Goal: Task Accomplishment & Management: Manage account settings

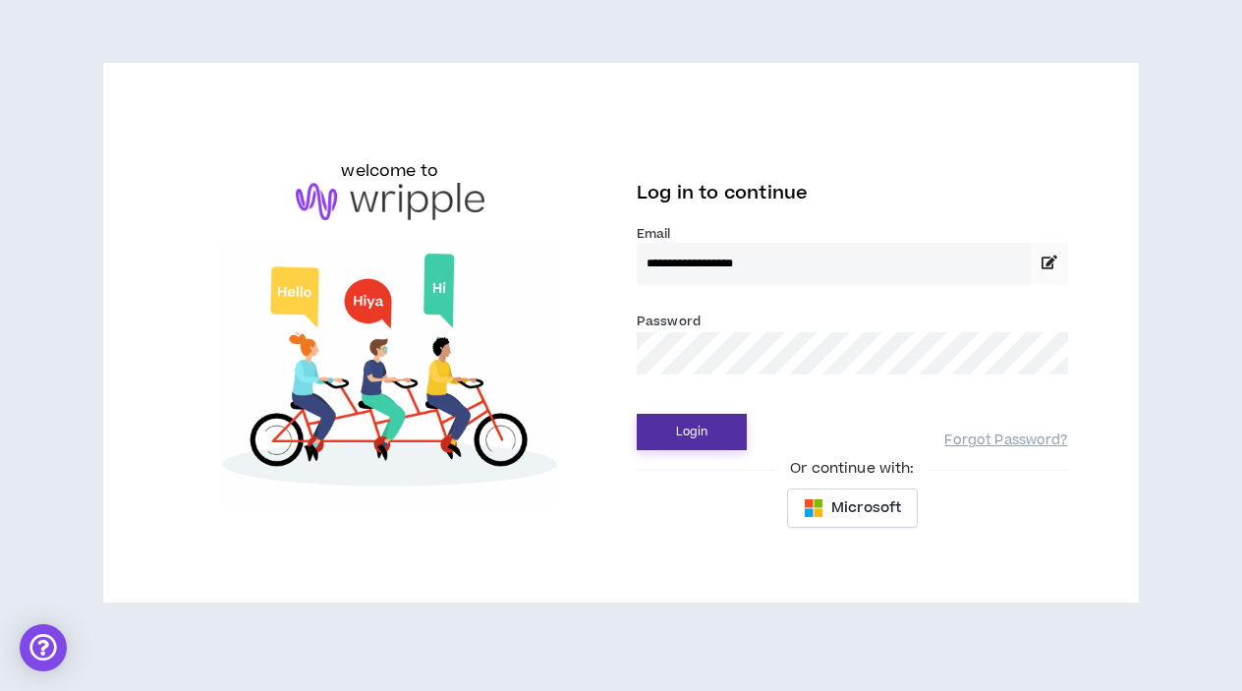
click at [673, 429] on button "Login" at bounding box center [692, 432] width 110 height 36
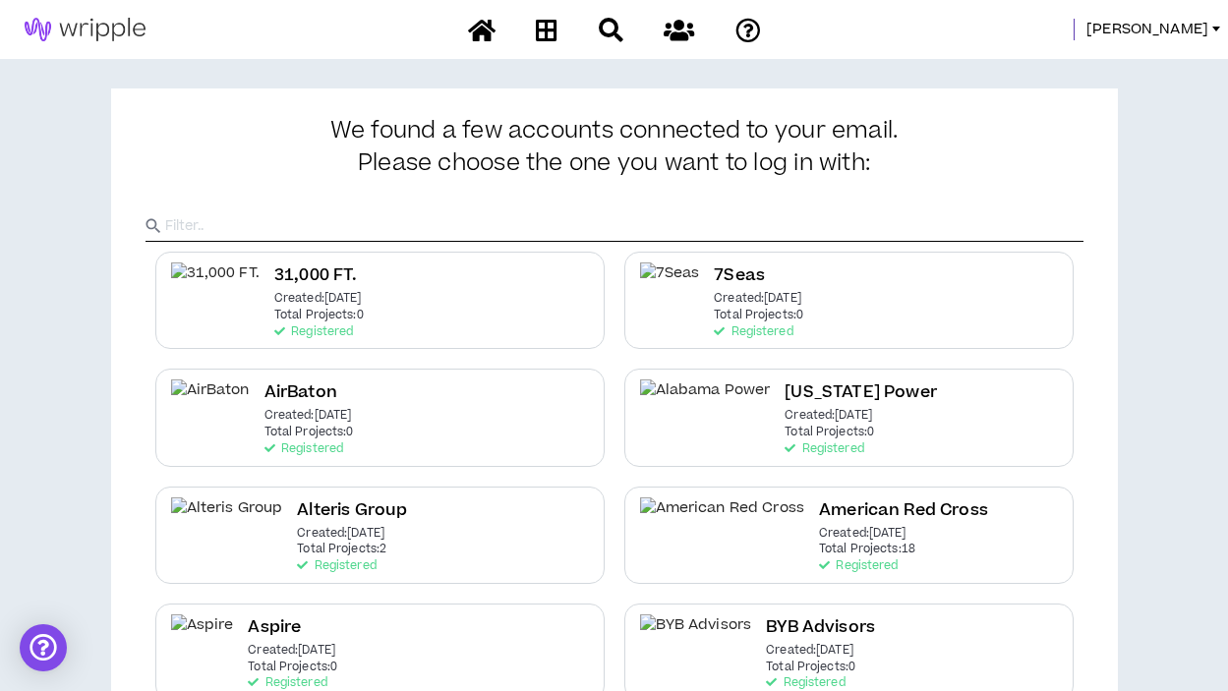
click at [652, 222] on input "text" at bounding box center [624, 225] width 918 height 29
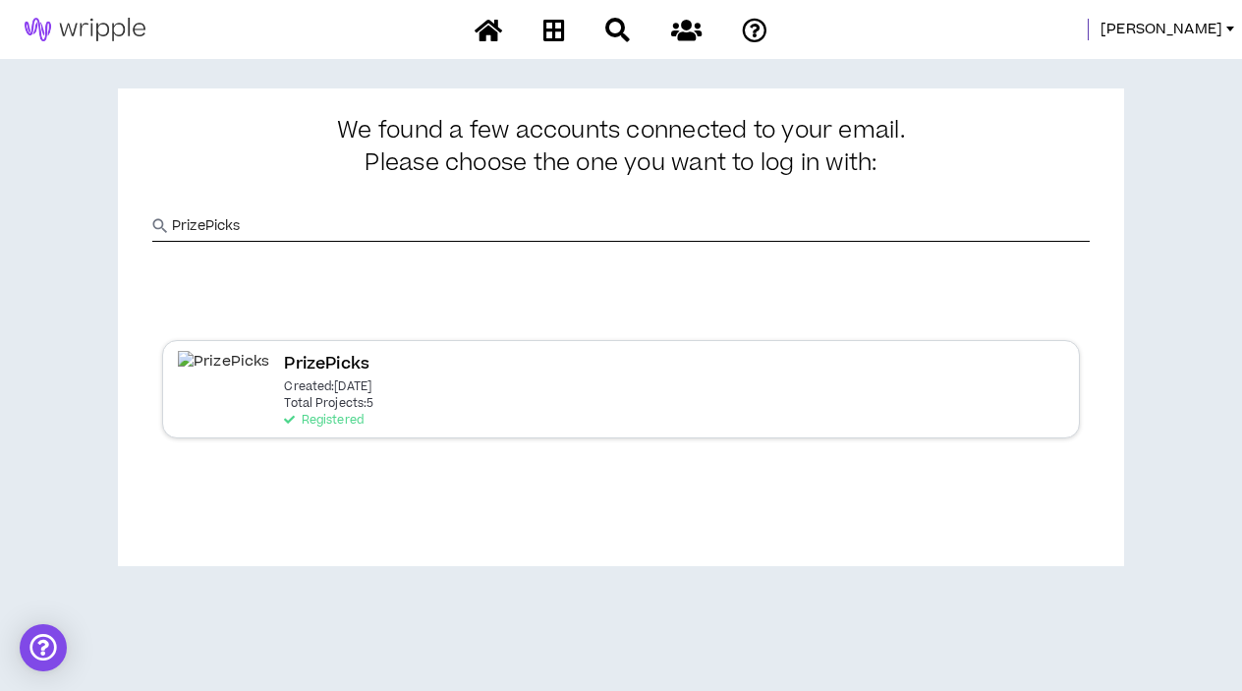
type input "PrizePicks"
click at [329, 389] on p "Created: [DATE]" at bounding box center [327, 387] width 87 height 14
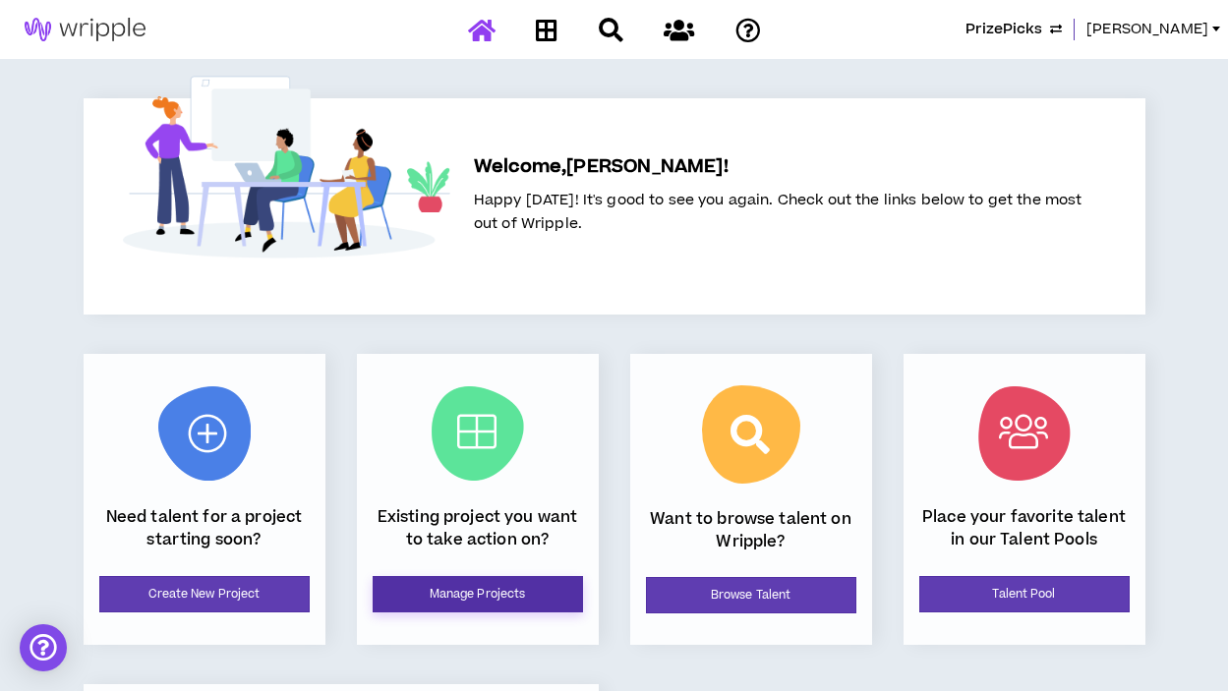
click at [480, 600] on link "Manage Projects" at bounding box center [478, 594] width 210 height 36
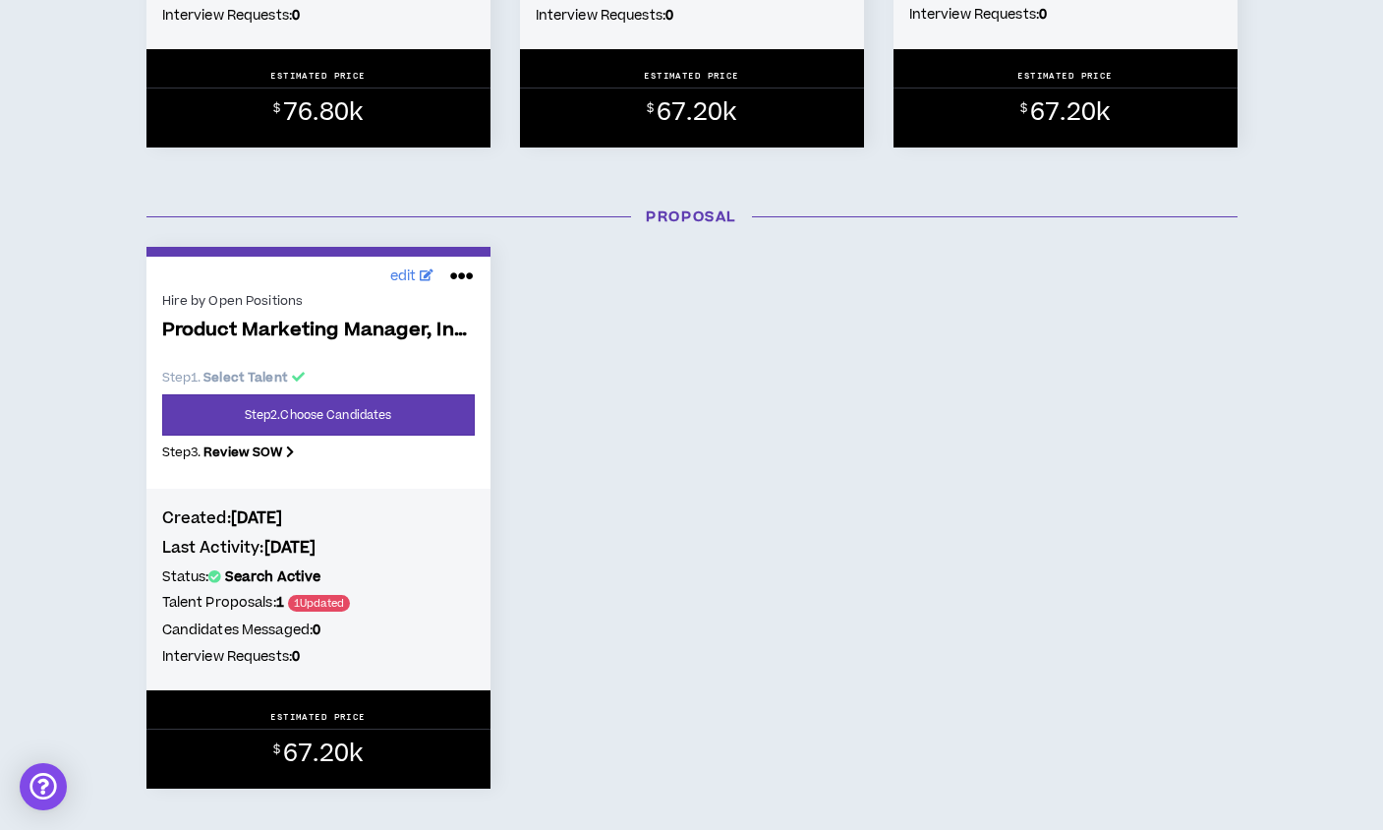
scroll to position [1373, 0]
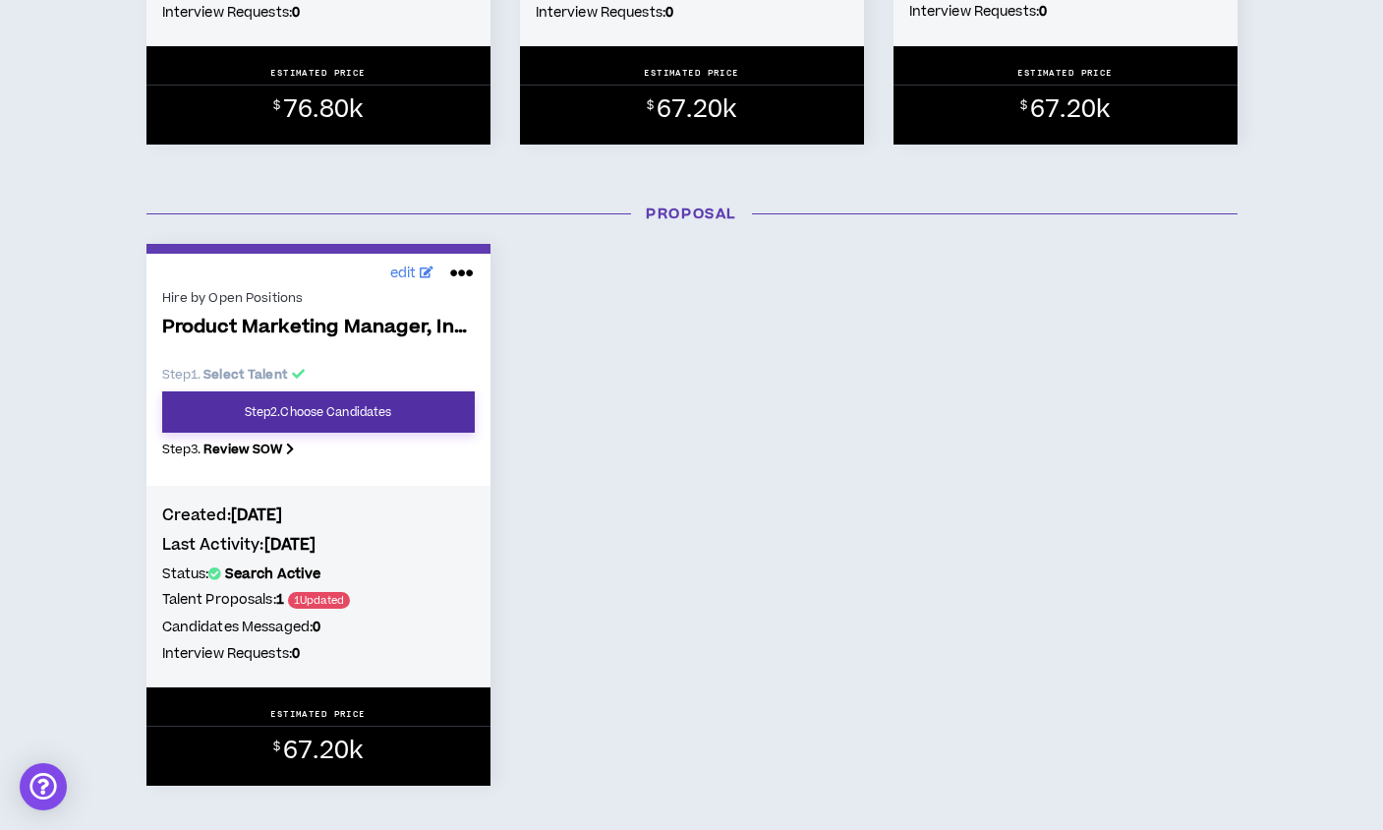
click at [310, 410] on link "Step 2 . Choose Candidates" at bounding box center [318, 411] width 313 height 41
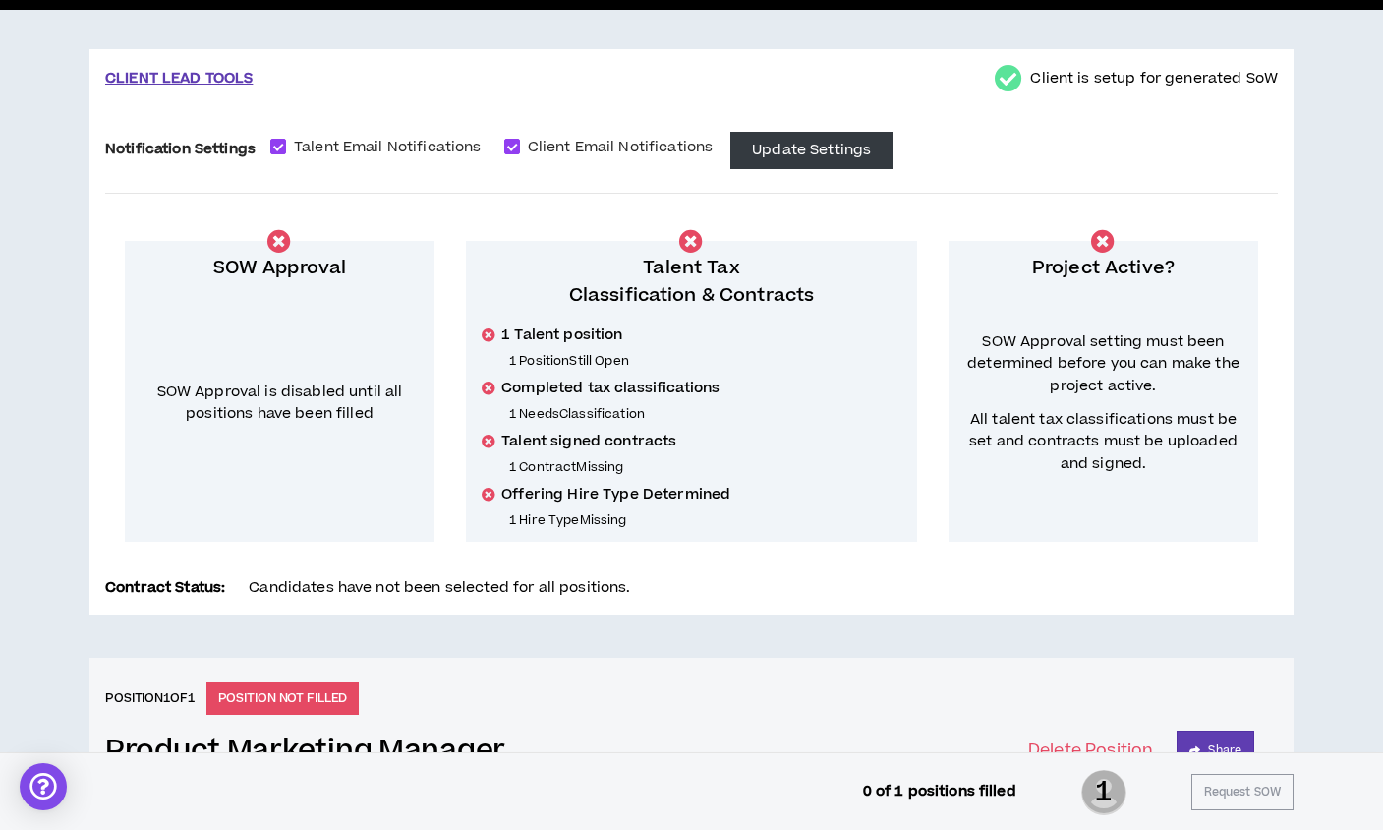
scroll to position [16, 0]
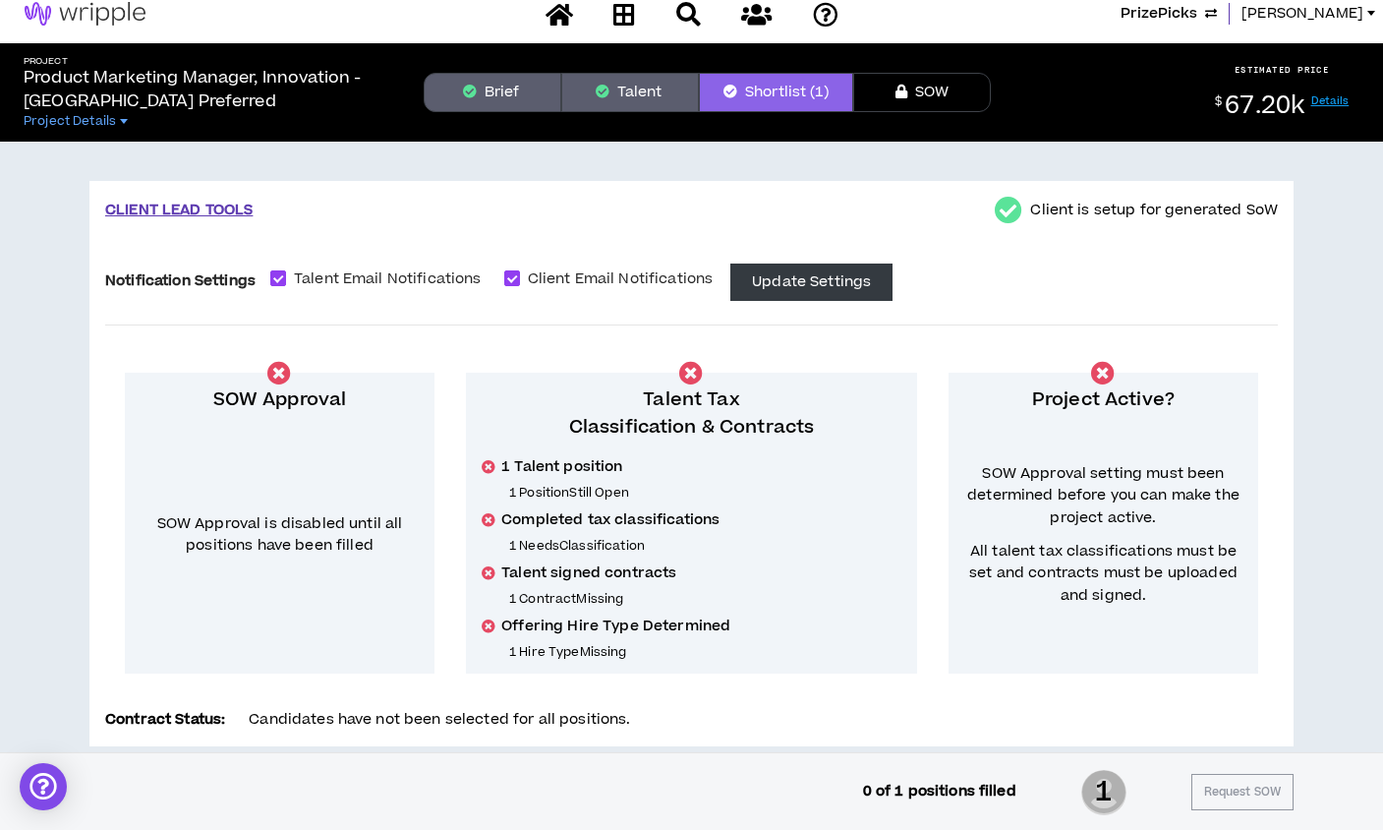
click at [657, 103] on button "Talent" at bounding box center [630, 92] width 138 height 39
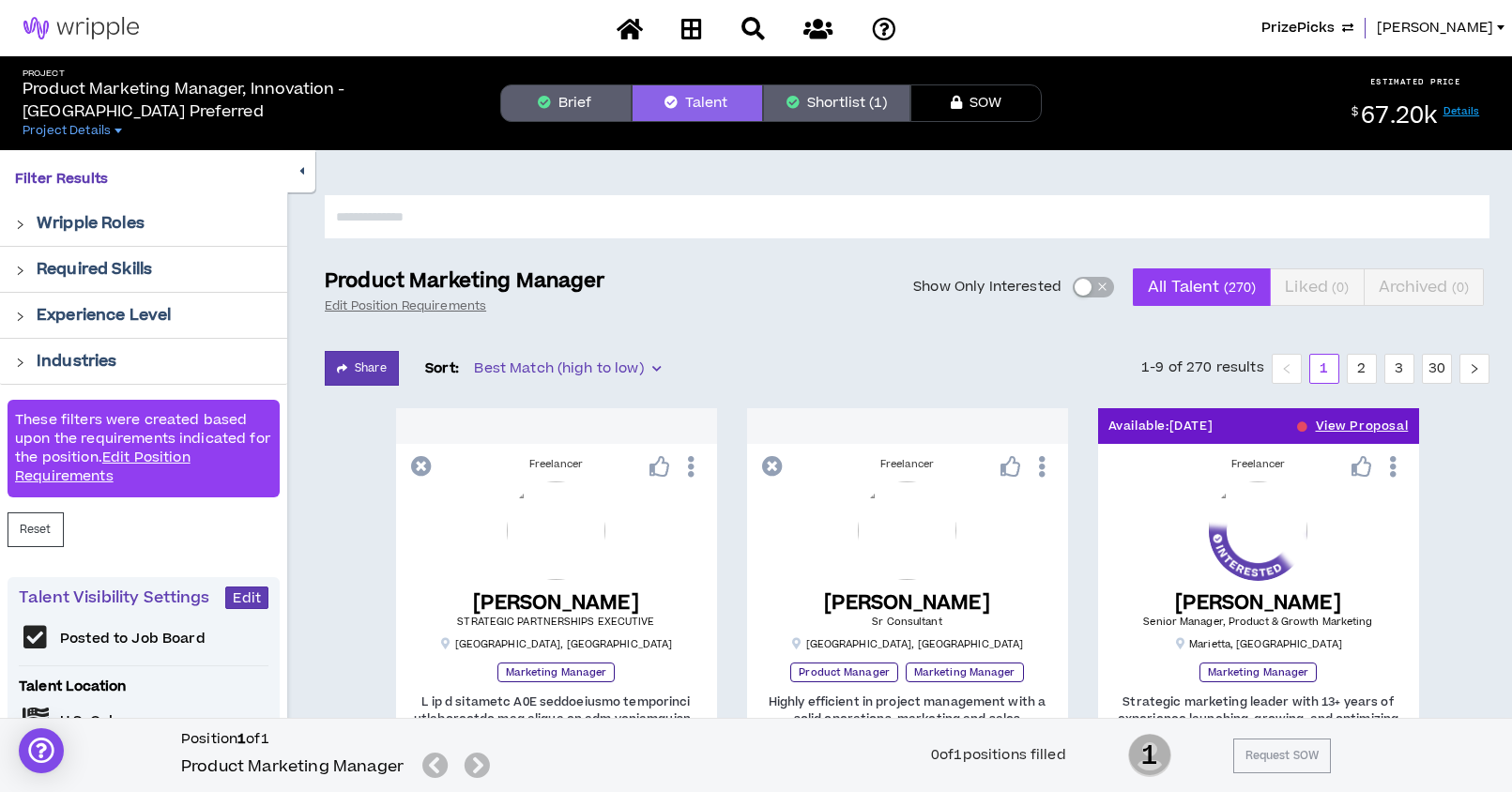
click at [637, 216] on input "text" at bounding box center [907, 216] width 1165 height 43
type input "*****"
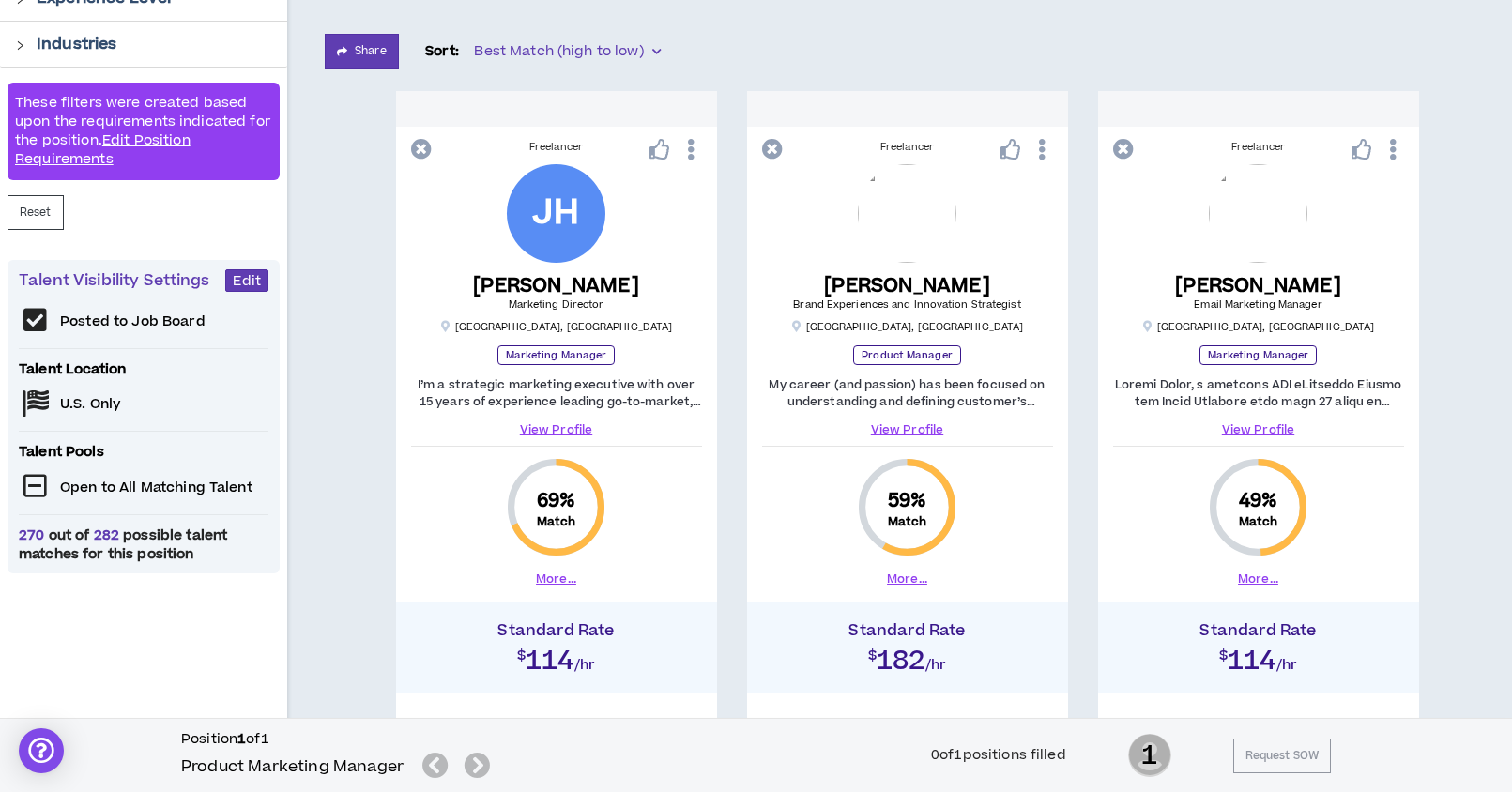
scroll to position [304, 0]
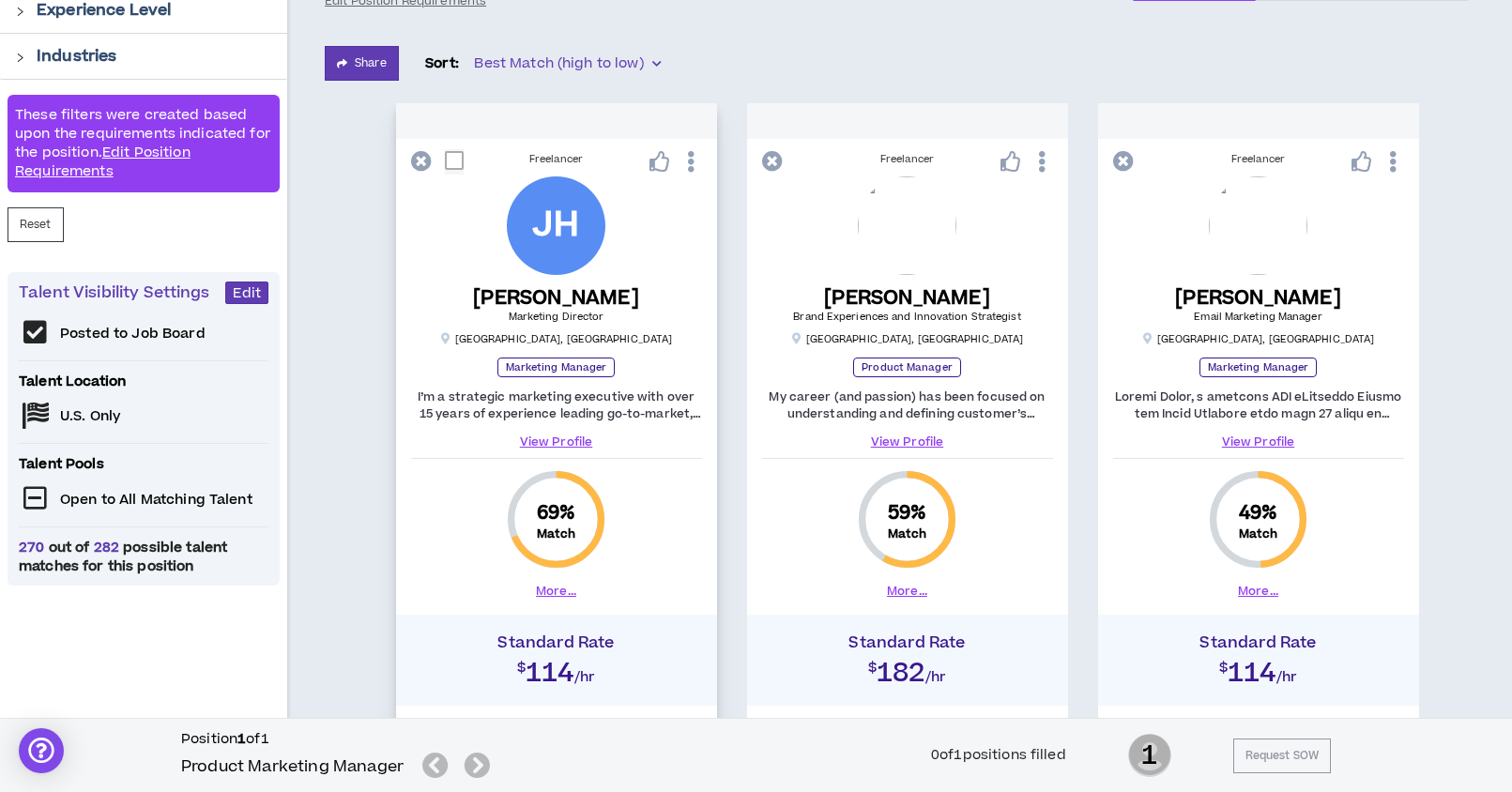
click at [687, 170] on icon at bounding box center [691, 161] width 20 height 32
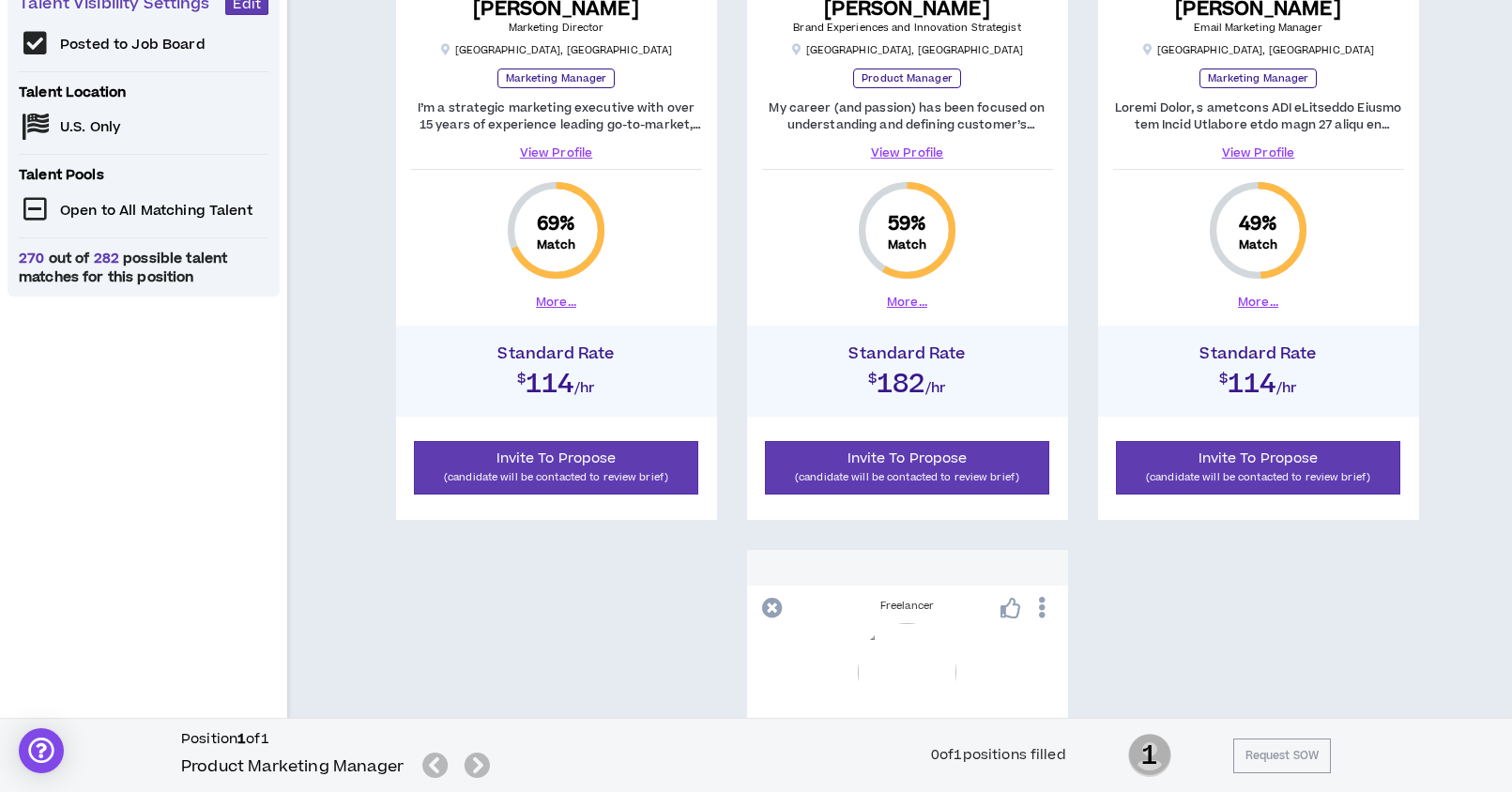
scroll to position [586, 0]
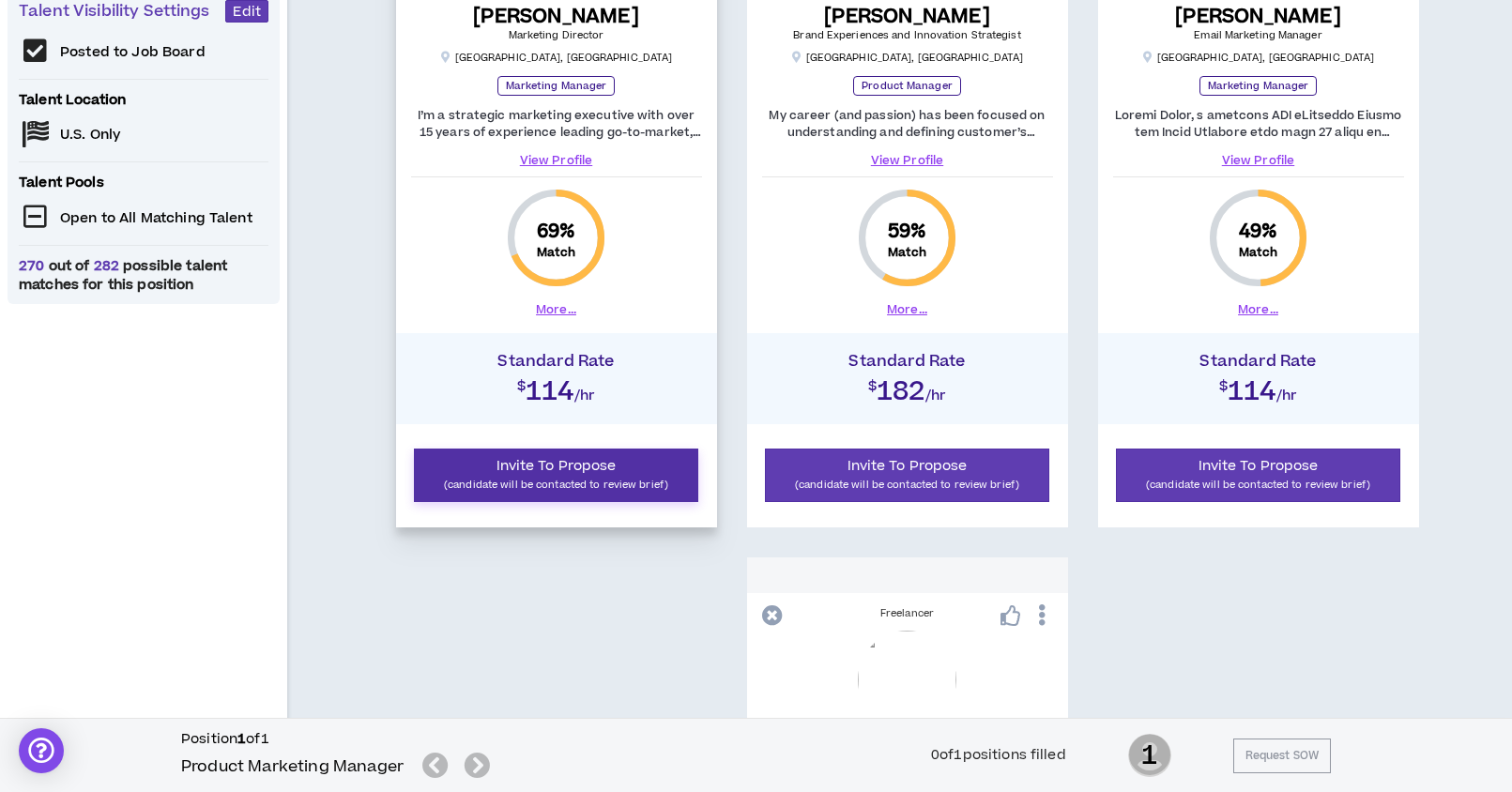
click at [488, 485] on p "(candidate will be contacted to review brief)" at bounding box center [556, 484] width 261 height 18
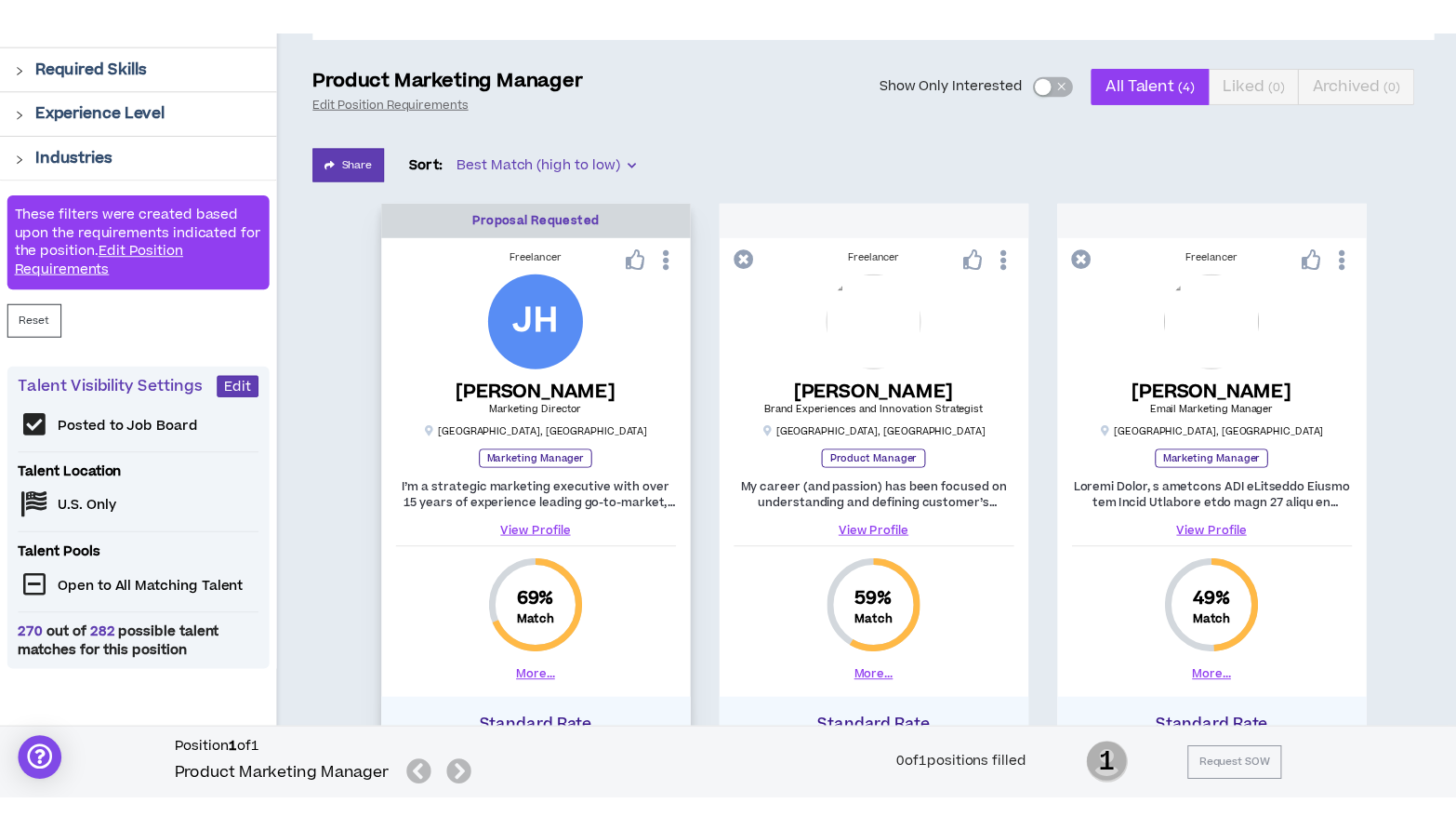
scroll to position [0, 0]
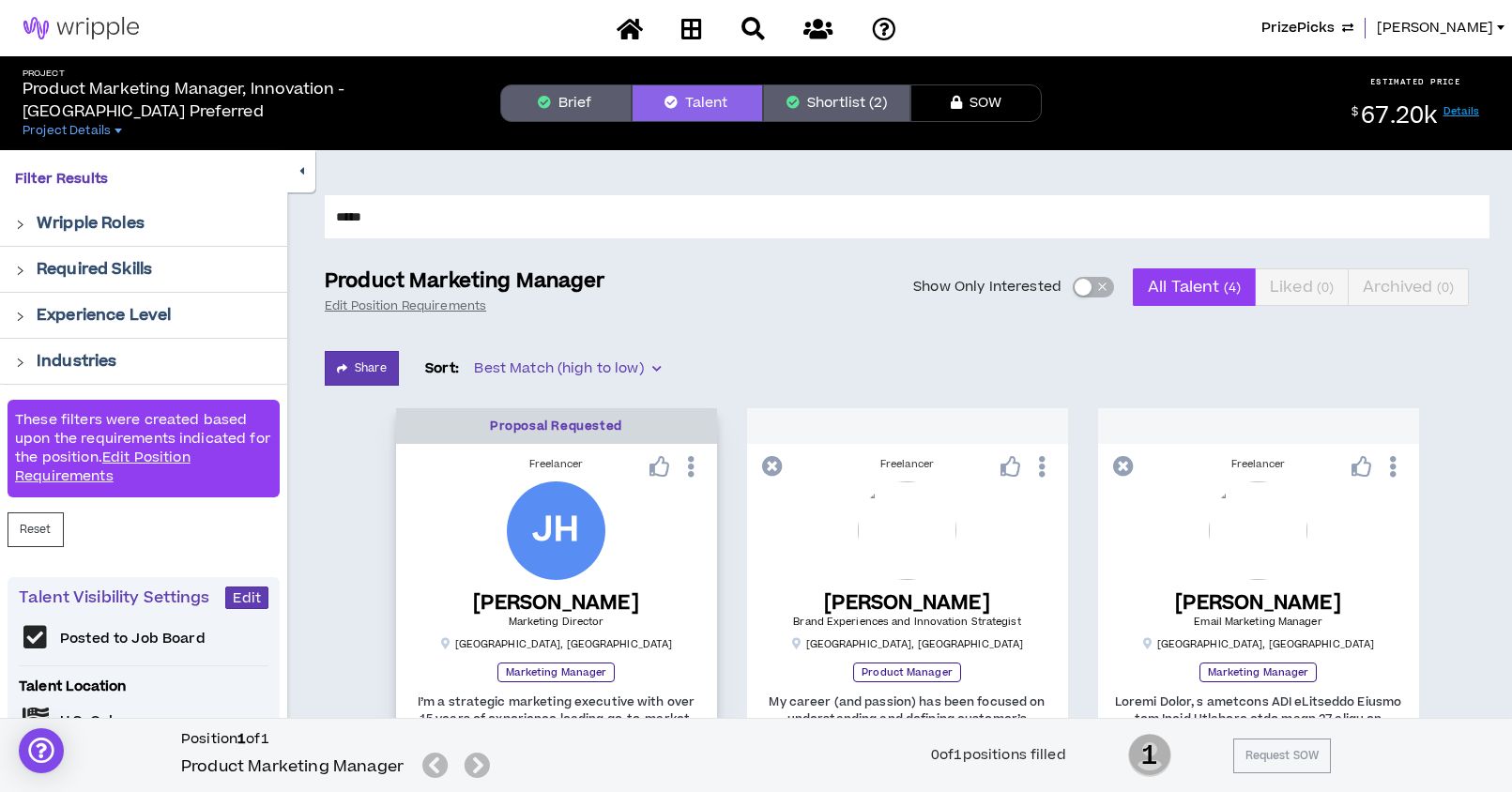
click at [694, 466] on icon at bounding box center [691, 467] width 20 height 32
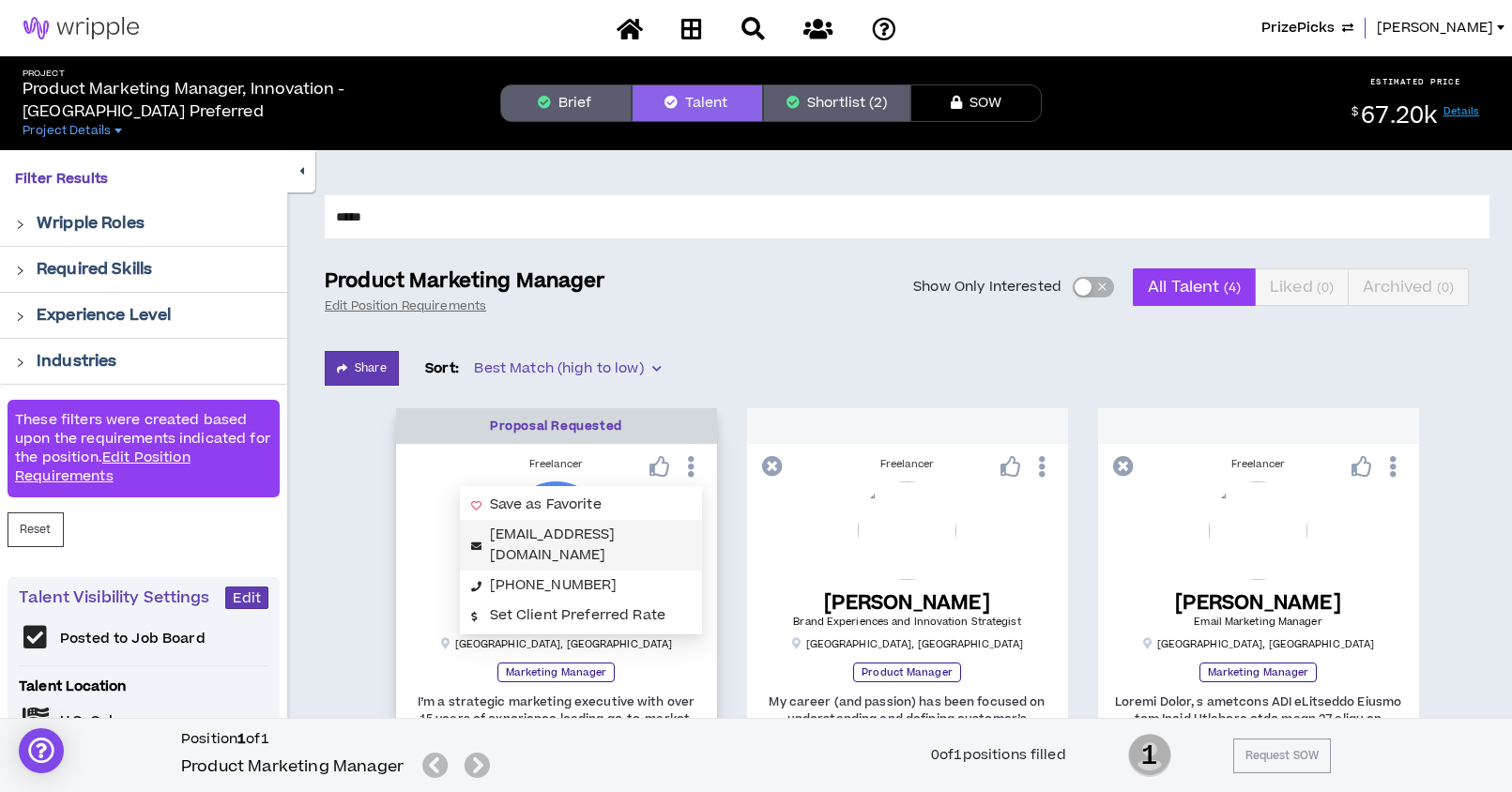
click at [616, 534] on link "[EMAIL_ADDRESS][DOMAIN_NAME]" at bounding box center [553, 544] width 126 height 40
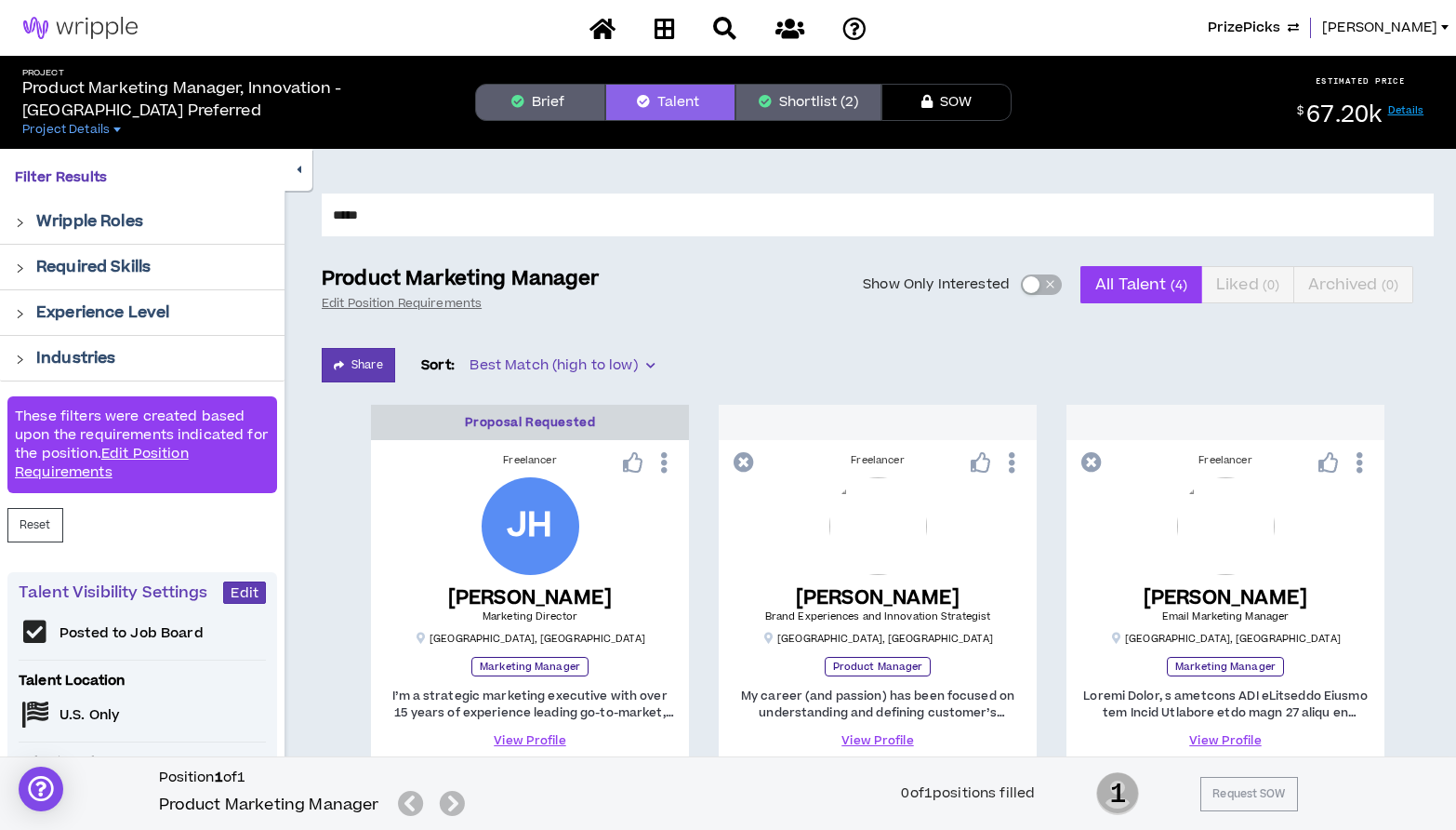
click at [1174, 24] on span "PrizePicks" at bounding box center [1244, 28] width 73 height 21
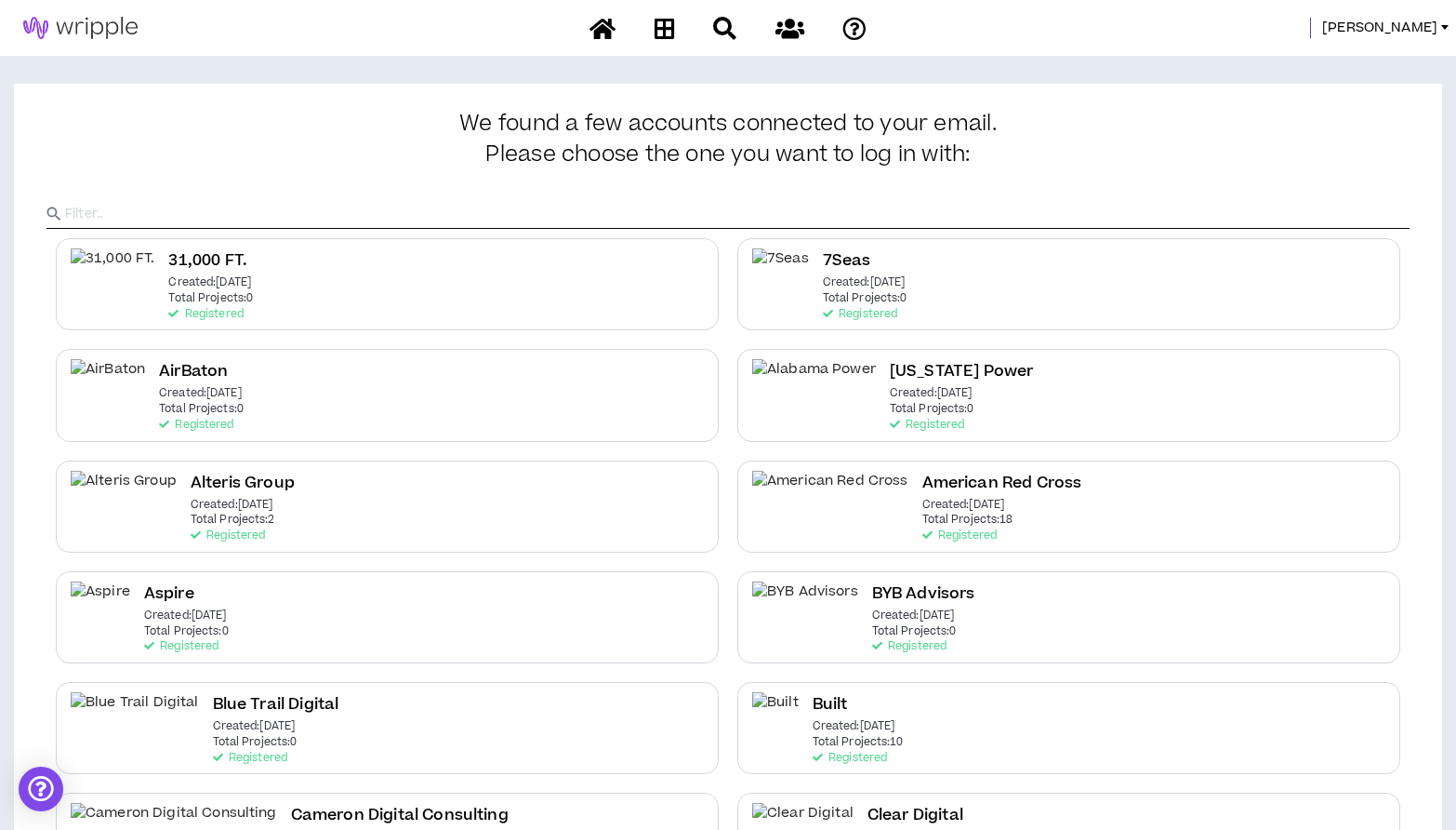
click at [792, 212] on input "text" at bounding box center [737, 213] width 1344 height 27
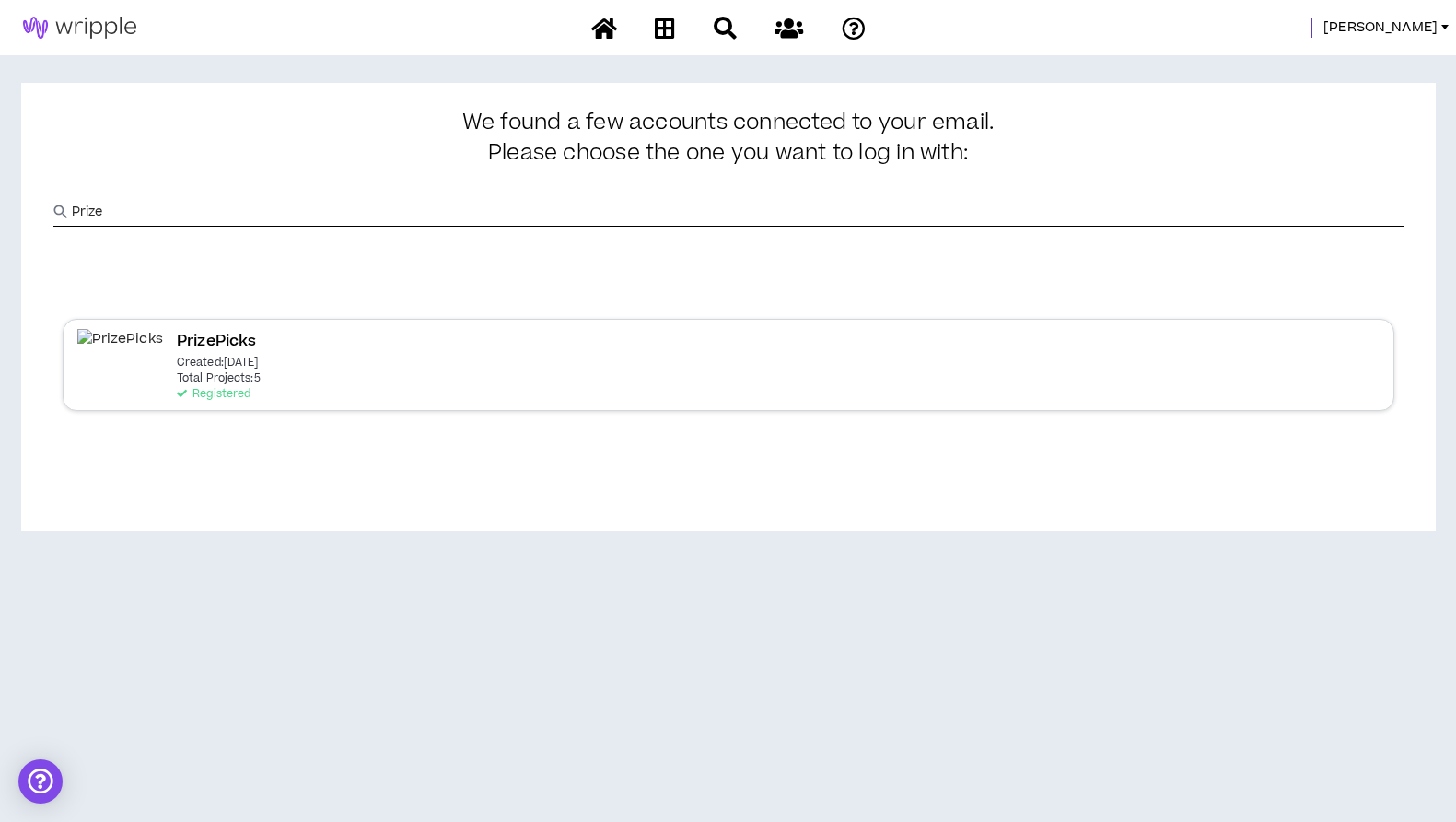
type input "Prize"
click at [218, 392] on div "PrizePicks Created: [DATE] Total Projects: 5 Registered" at bounding box center [218, 365] width 83 height 71
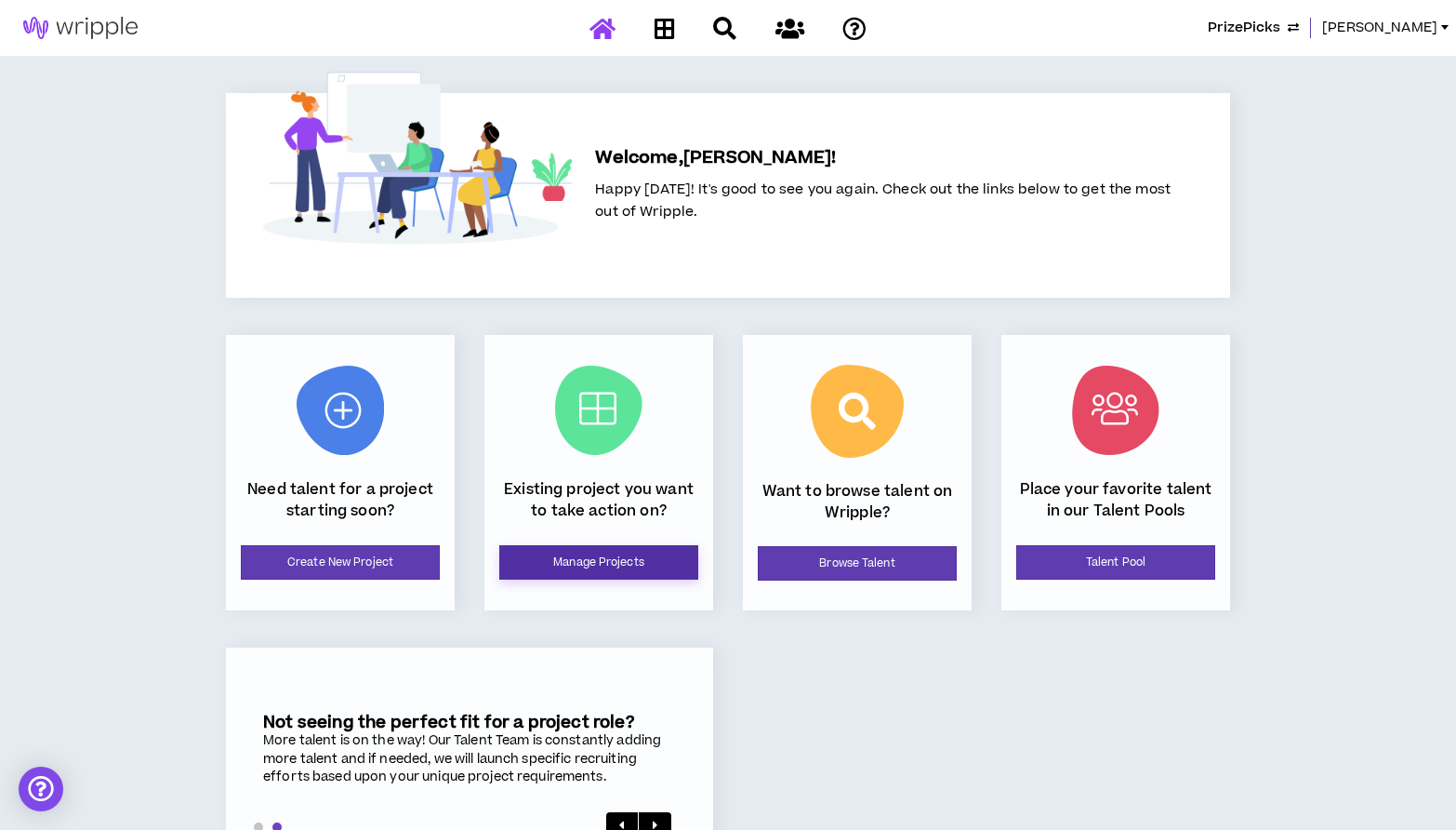
click at [579, 568] on link "Manage Projects" at bounding box center [599, 562] width 199 height 34
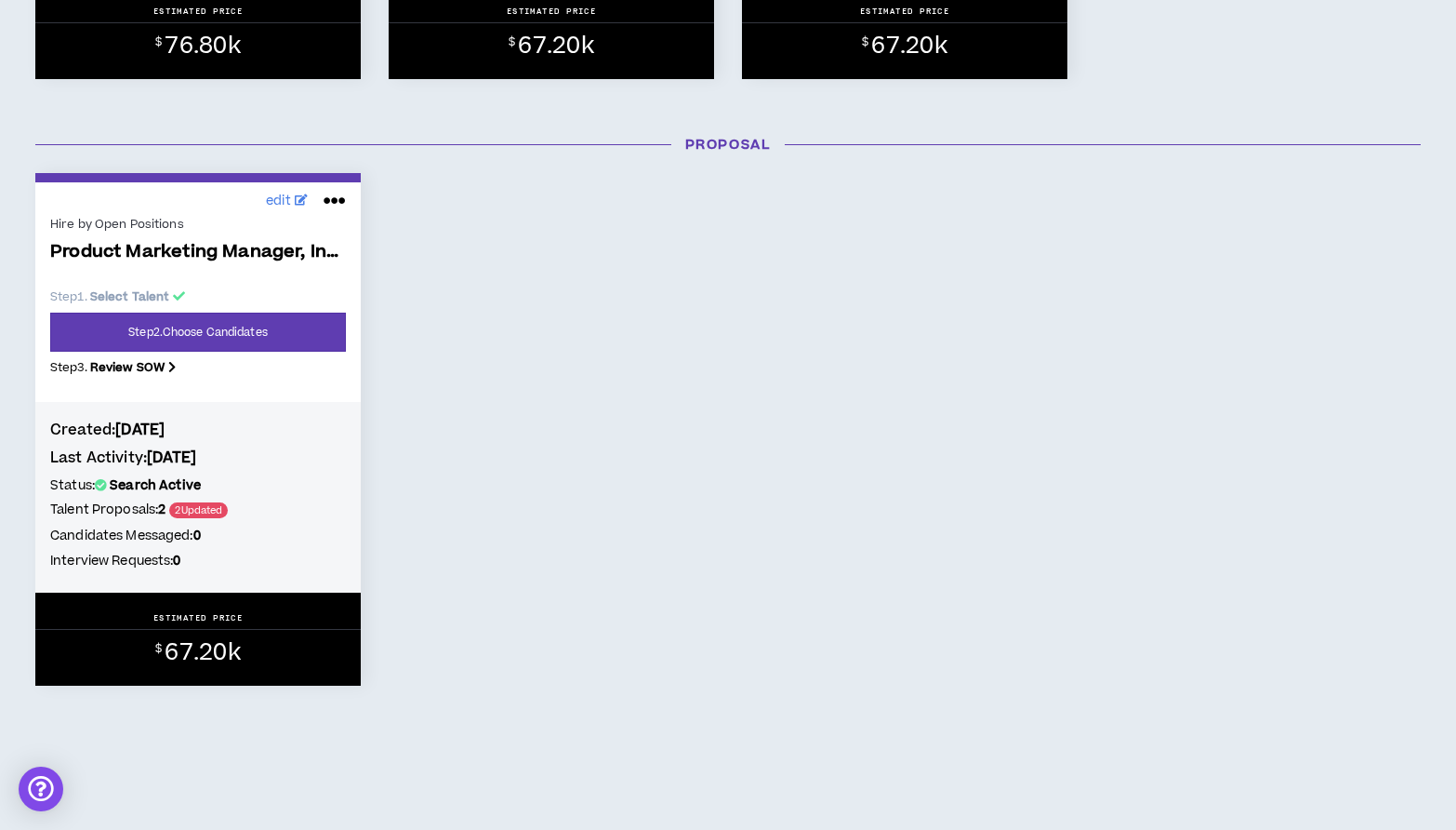
scroll to position [1360, 0]
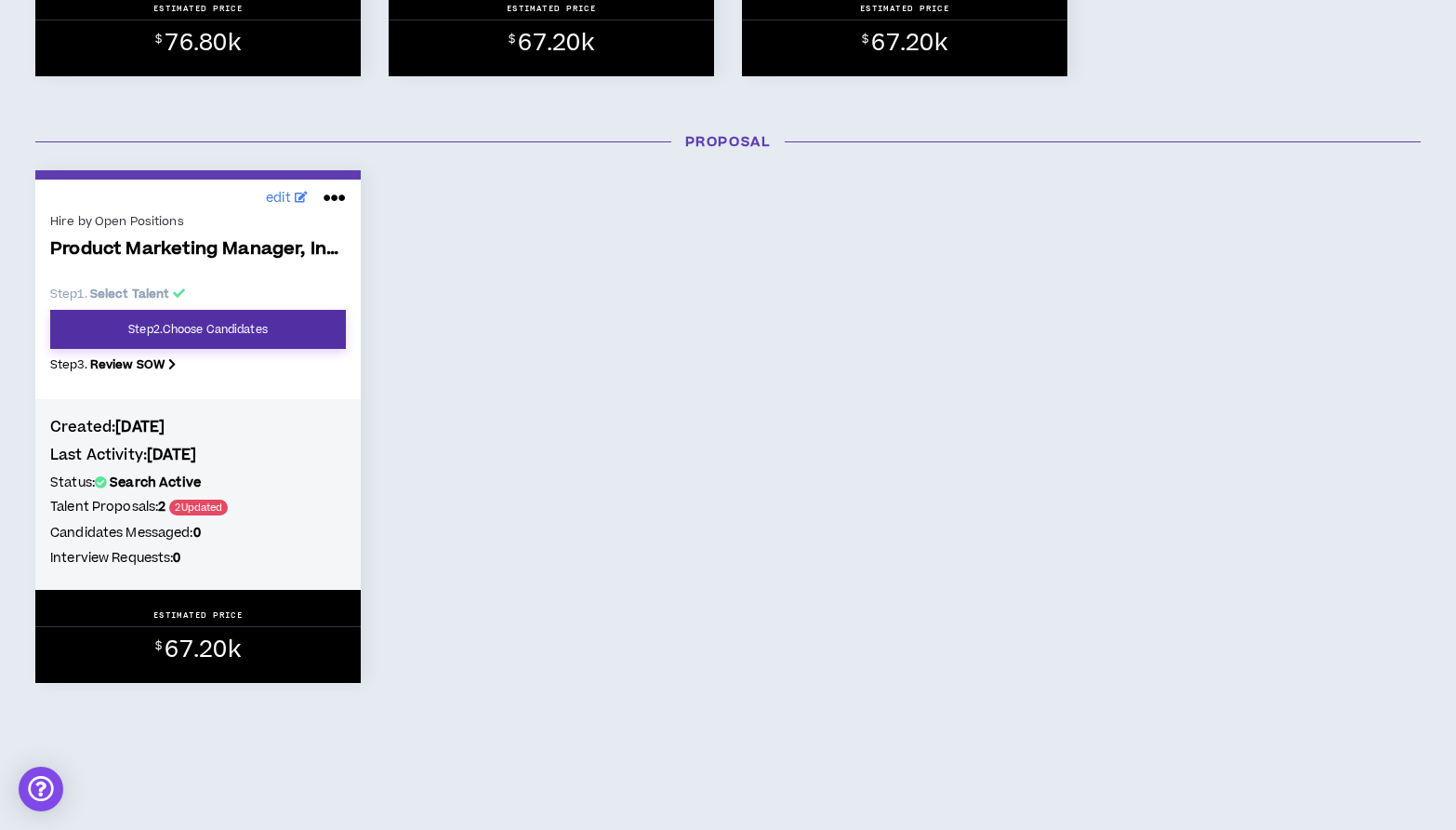
click at [253, 313] on link "Step 2 . Choose Candidates" at bounding box center [198, 328] width 296 height 39
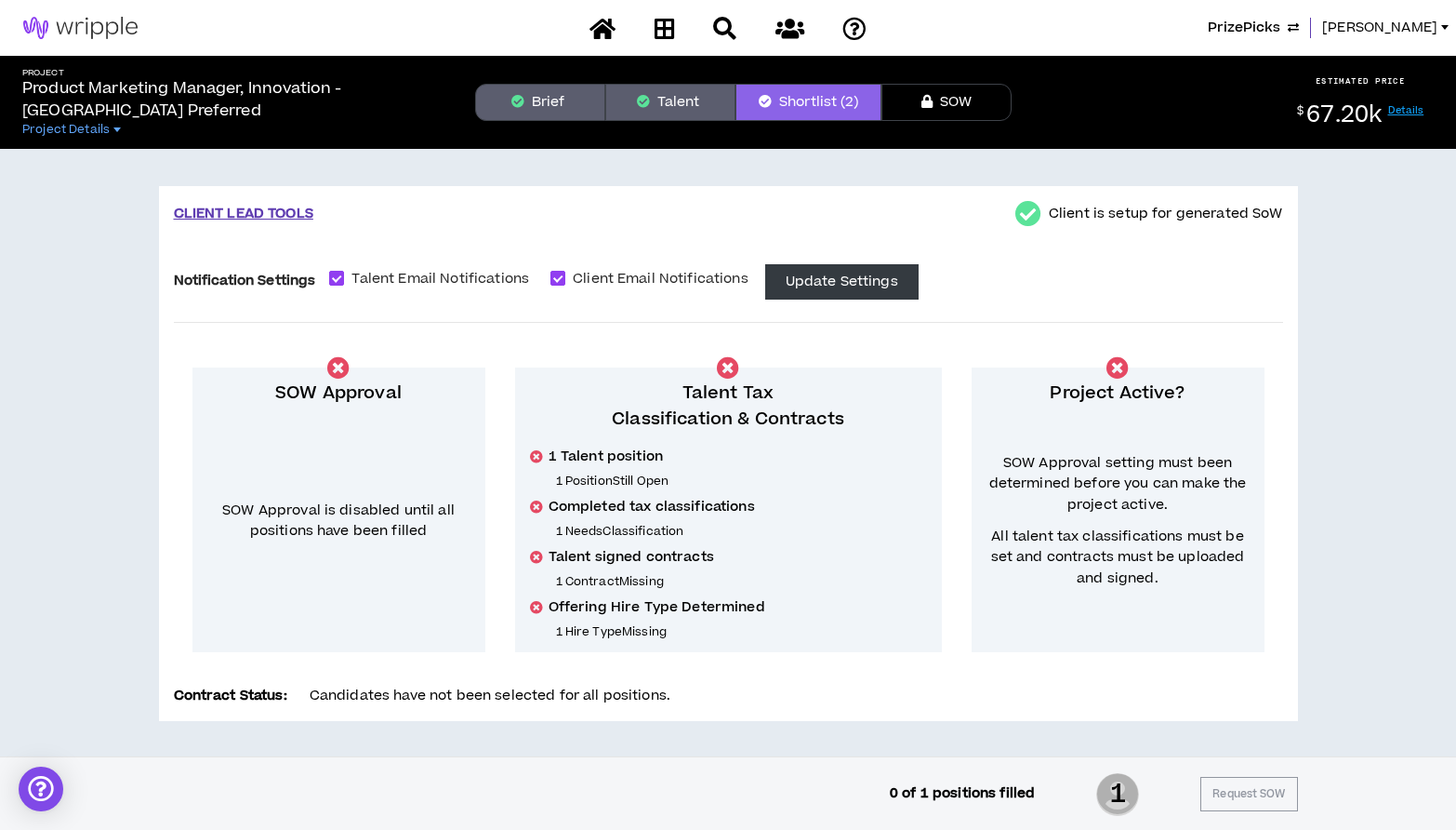
click at [1174, 25] on span "PrizePicks" at bounding box center [1244, 28] width 73 height 21
